Goal: Use online tool/utility: Utilize a website feature to perform a specific function

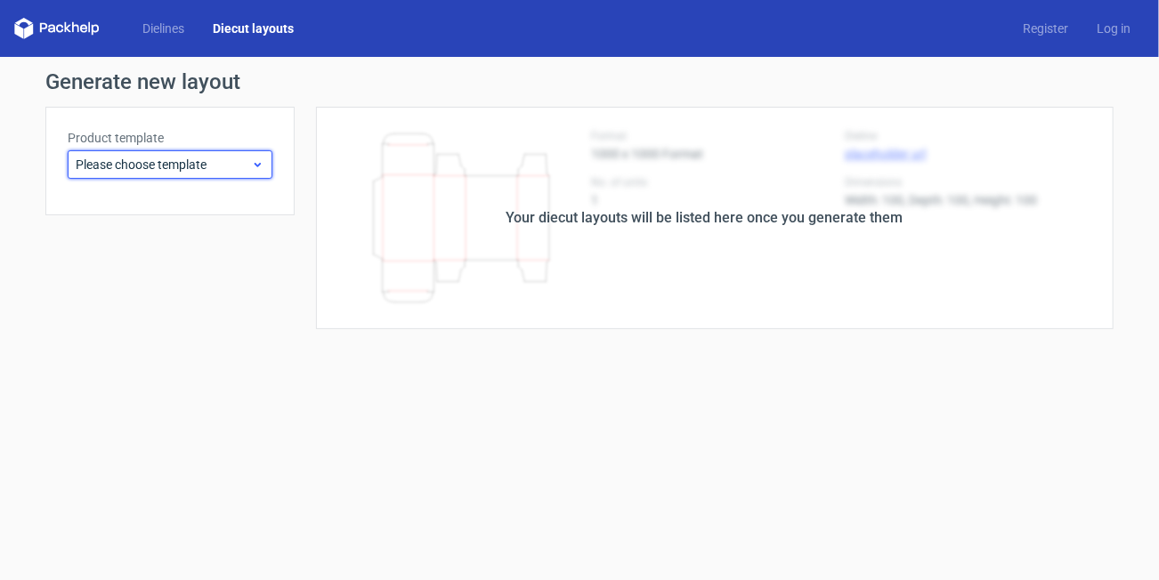
click at [223, 175] on div "Please choose template" at bounding box center [170, 164] width 205 height 28
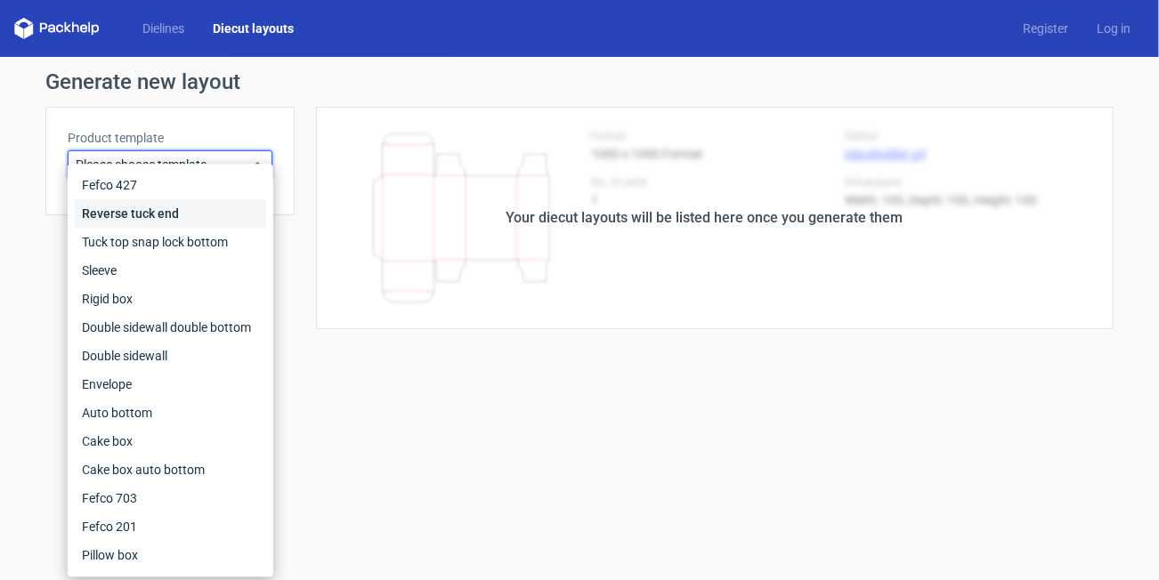
click at [181, 218] on div "Reverse tuck end" at bounding box center [170, 213] width 191 height 28
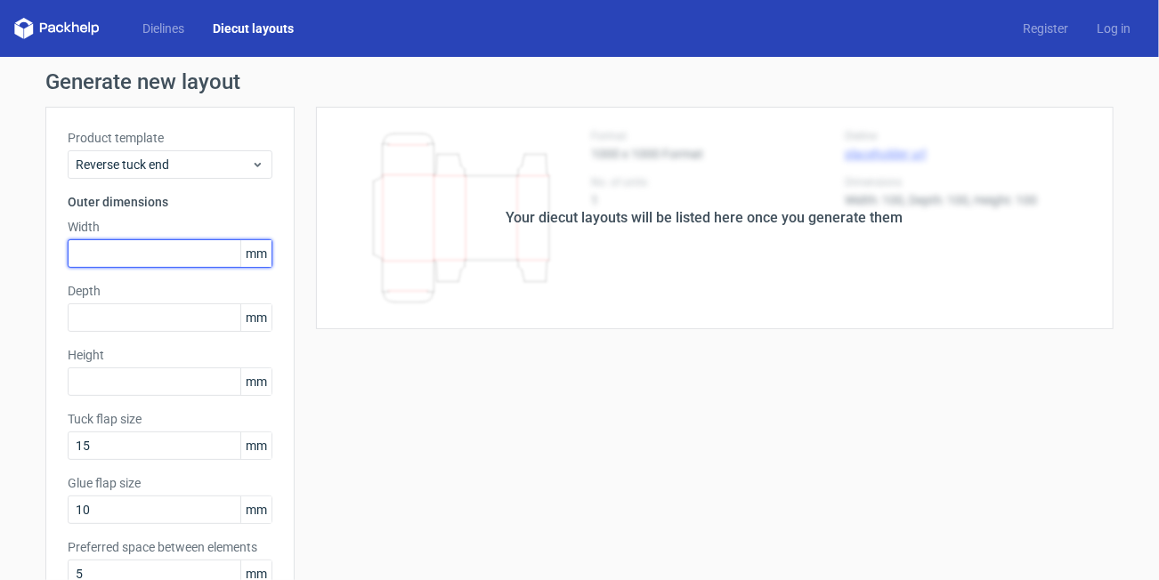
click at [209, 259] on input "text" at bounding box center [170, 253] width 205 height 28
type input "46"
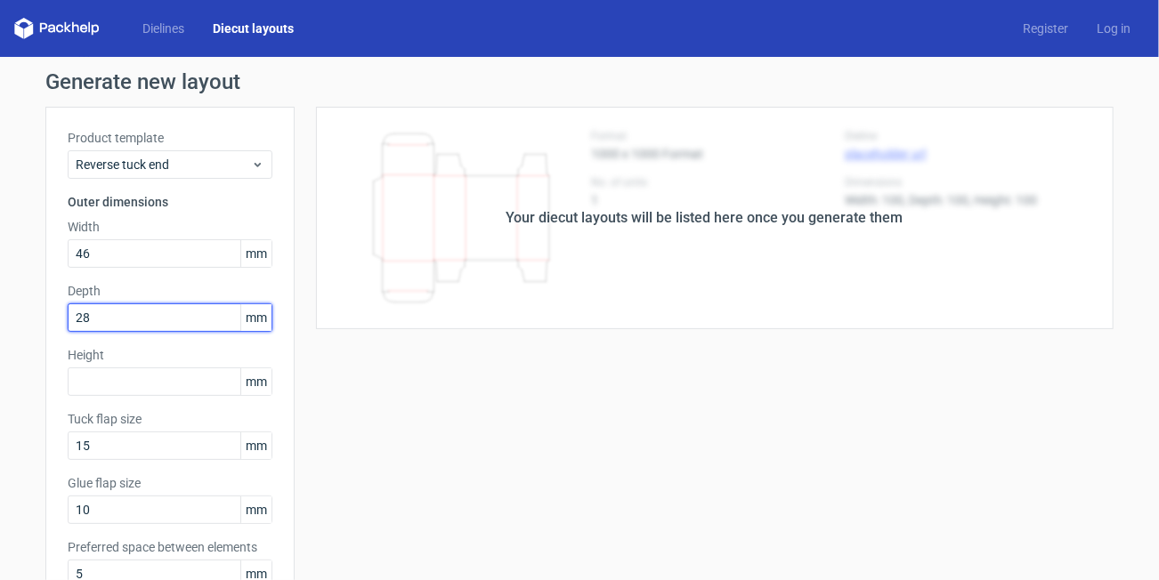
type input "28"
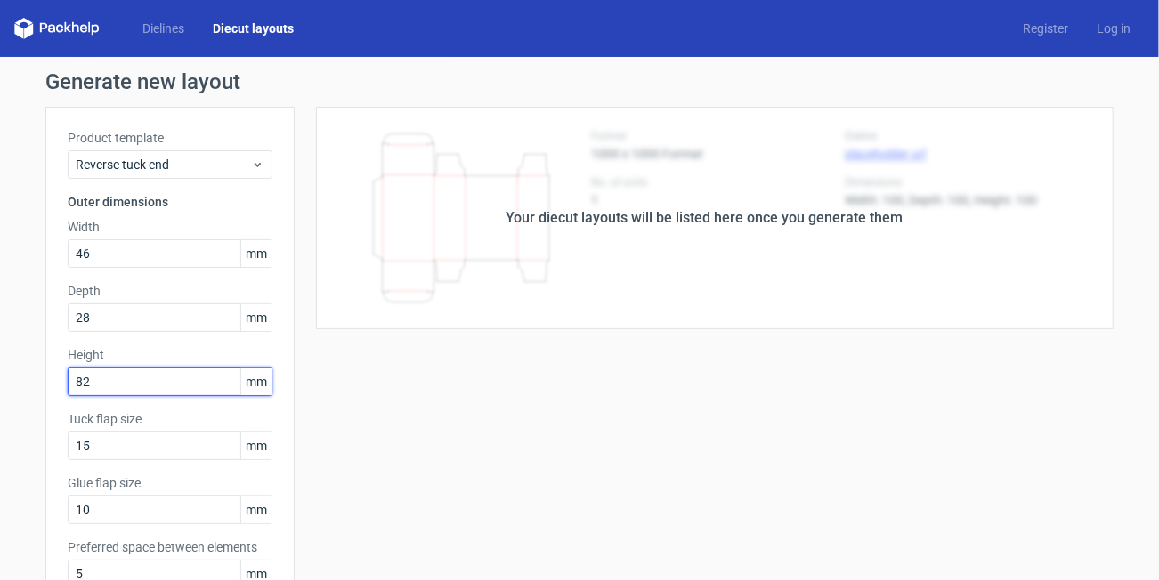
type input "82"
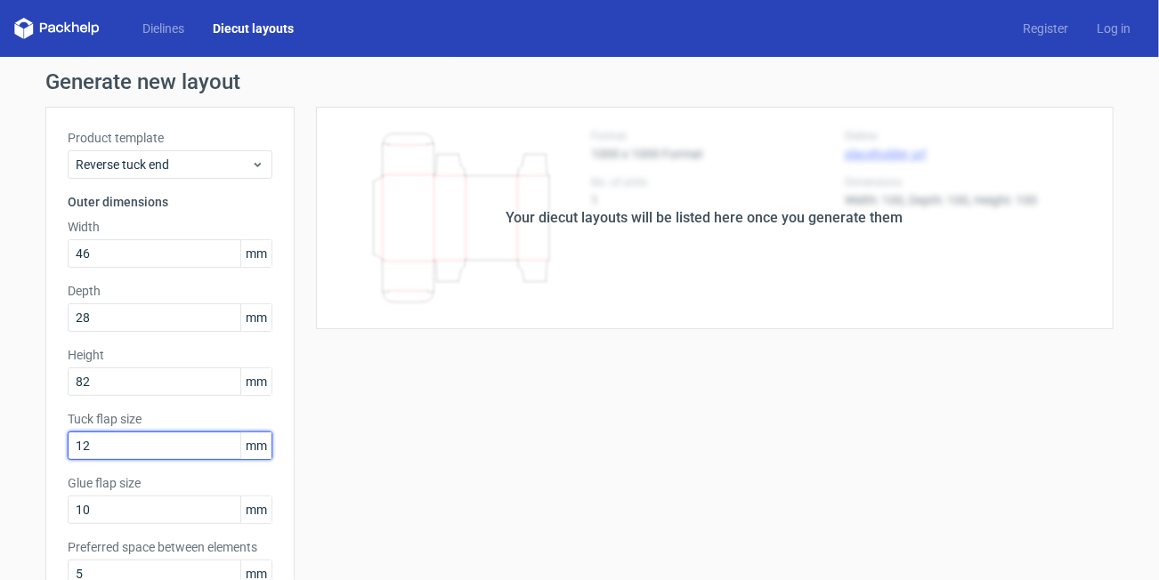
type input "12"
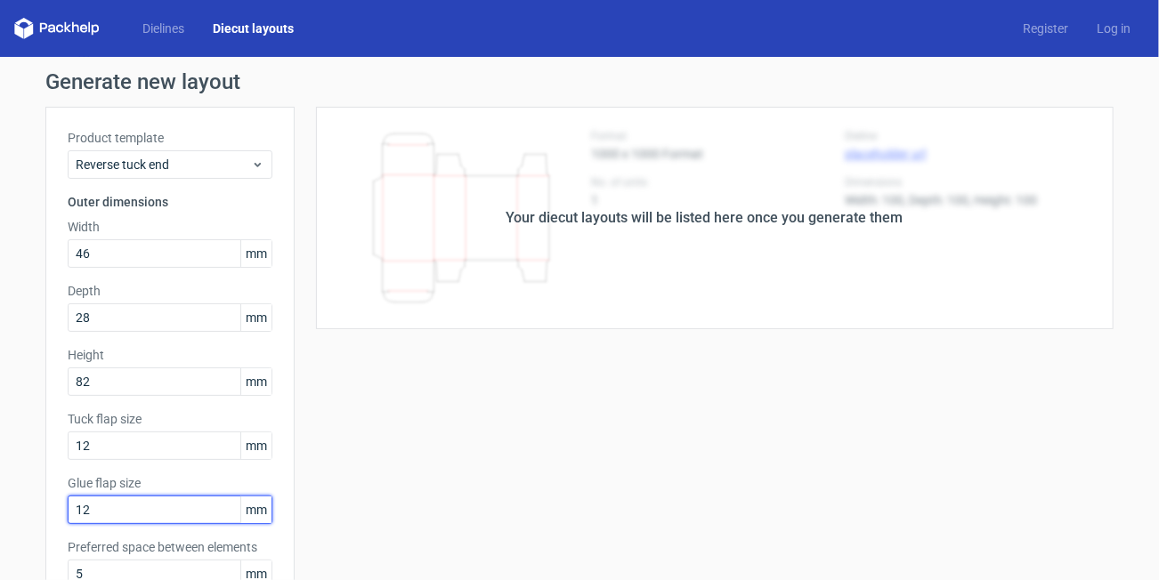
type input "12"
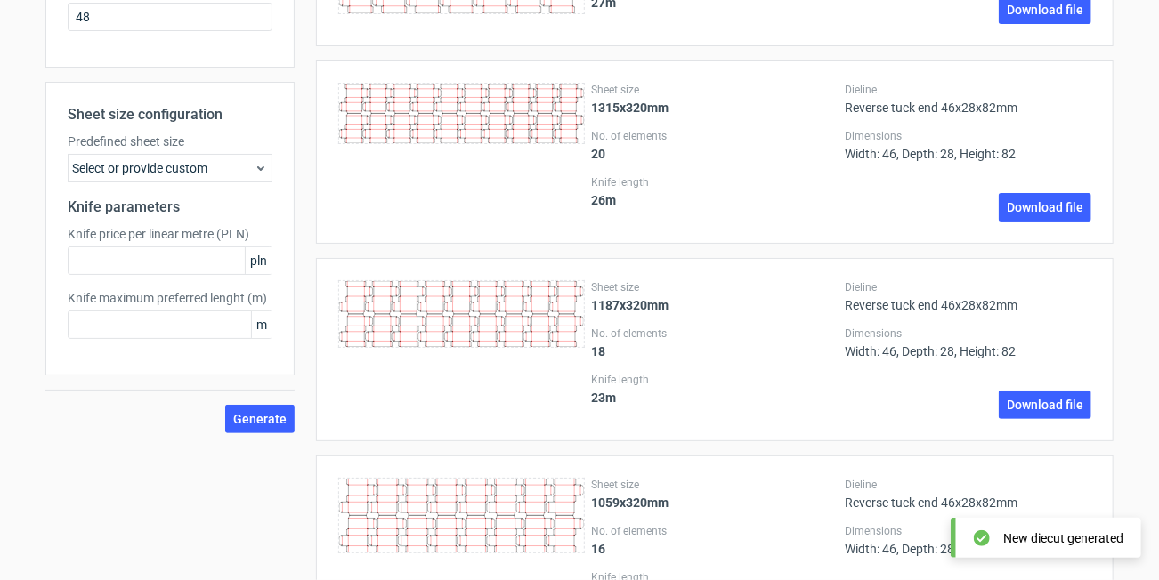
scroll to position [622, 0]
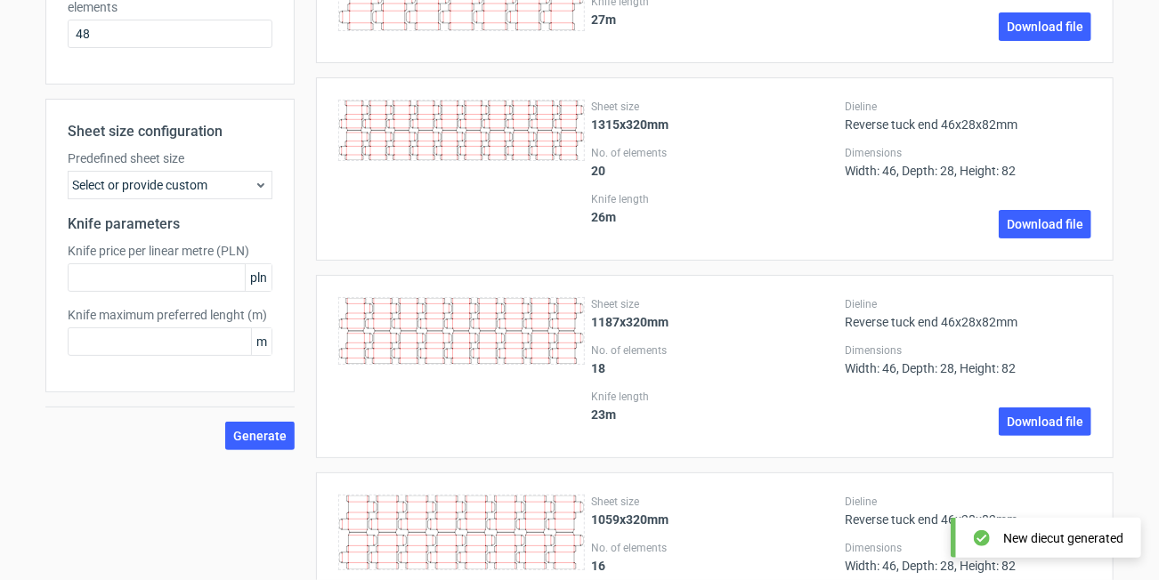
click at [239, 162] on label "Predefined sheet size" at bounding box center [170, 159] width 205 height 18
click at [254, 190] on icon at bounding box center [261, 185] width 14 height 14
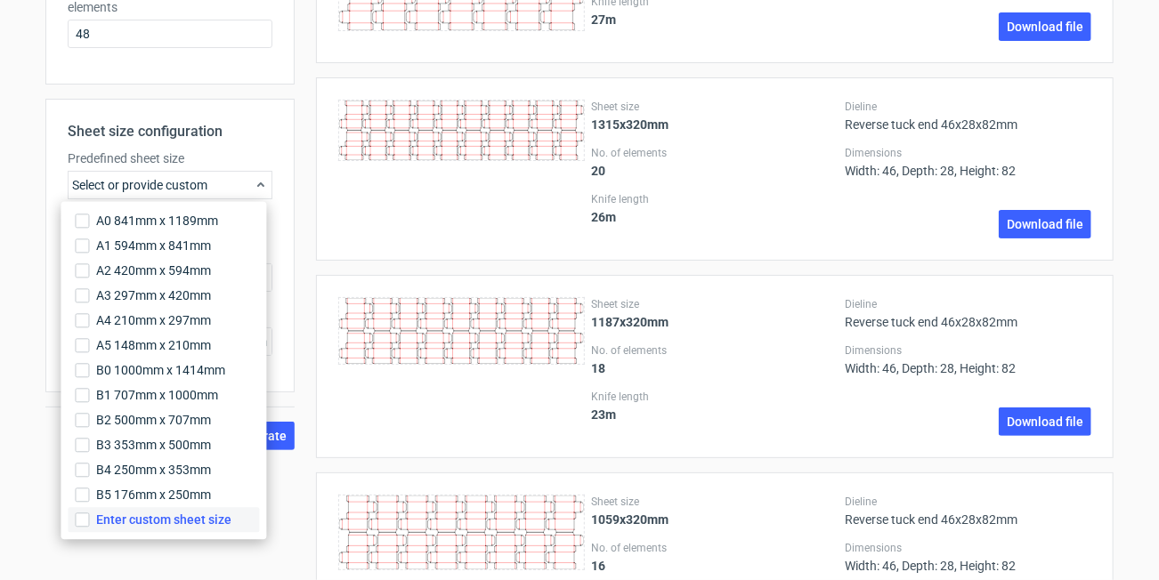
click at [162, 523] on span "Enter custom sheet size" at bounding box center [163, 520] width 135 height 18
click at [89, 523] on input "Enter custom sheet size" at bounding box center [82, 520] width 14 height 14
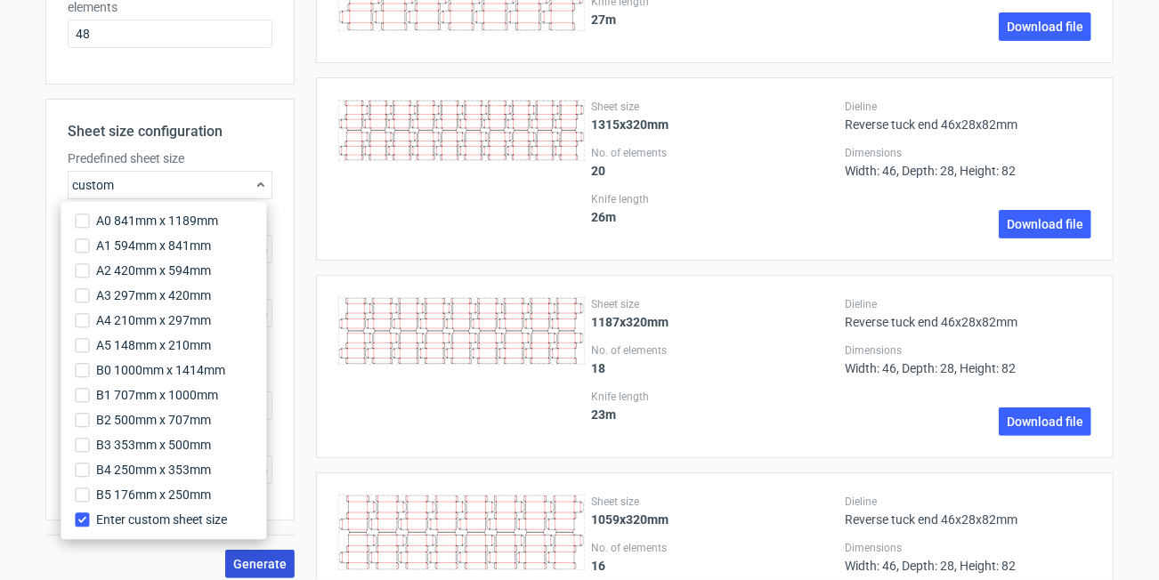
click at [255, 558] on span "Generate" at bounding box center [259, 564] width 53 height 12
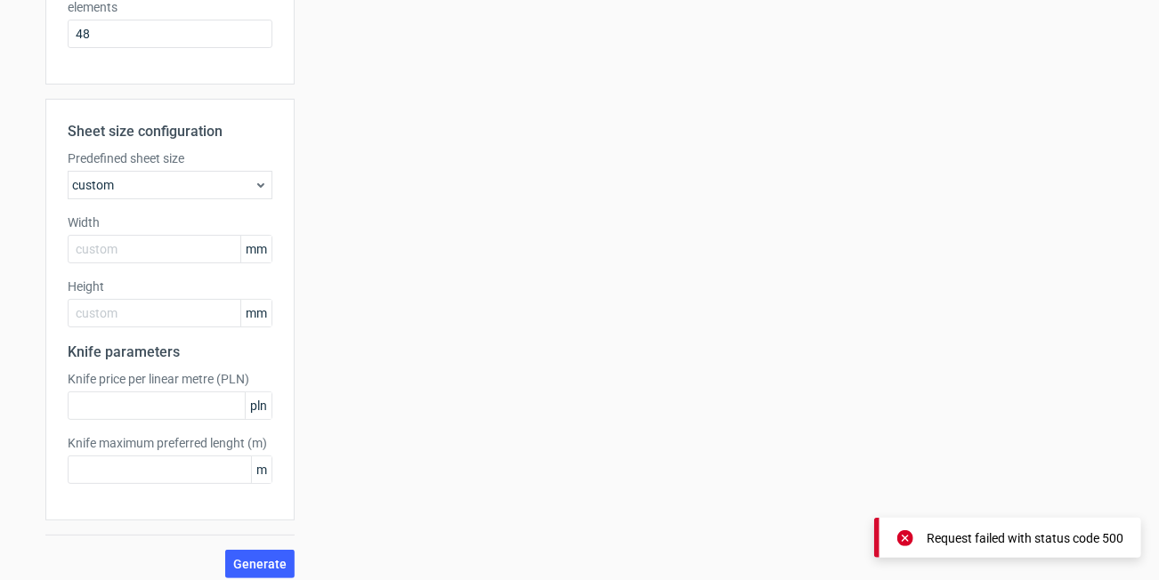
click at [157, 224] on label "Width" at bounding box center [170, 223] width 205 height 18
click at [144, 260] on input "text" at bounding box center [170, 249] width 205 height 28
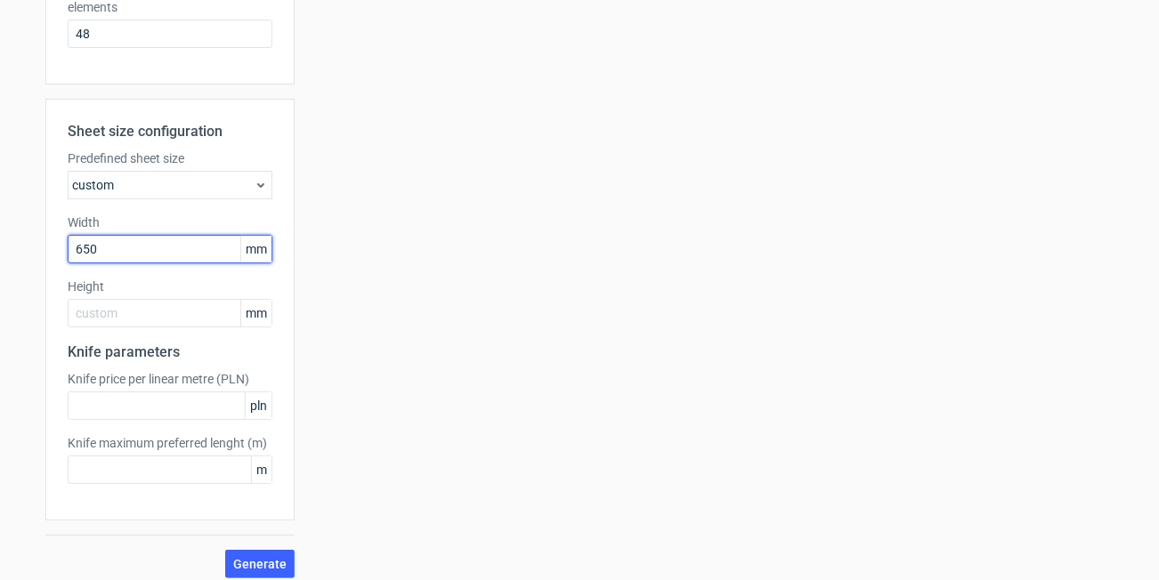
type input "650"
type input "500"
click at [225, 550] on button "Generate" at bounding box center [259, 564] width 69 height 28
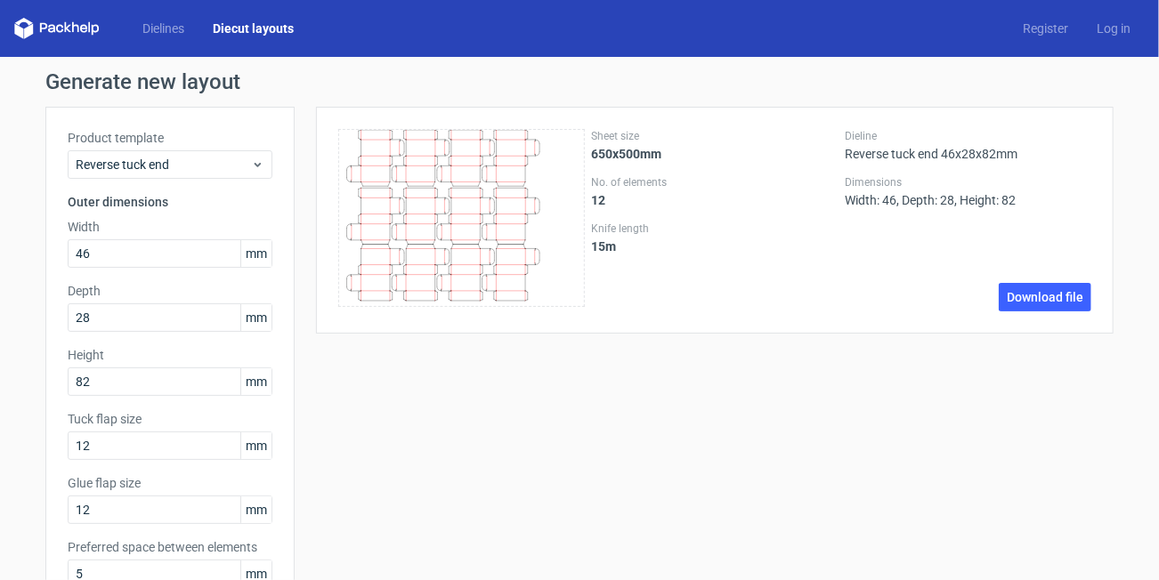
click at [93, 246] on input "46" at bounding box center [170, 253] width 205 height 28
type input "4"
type input "66"
